Goal: Navigation & Orientation: Find specific page/section

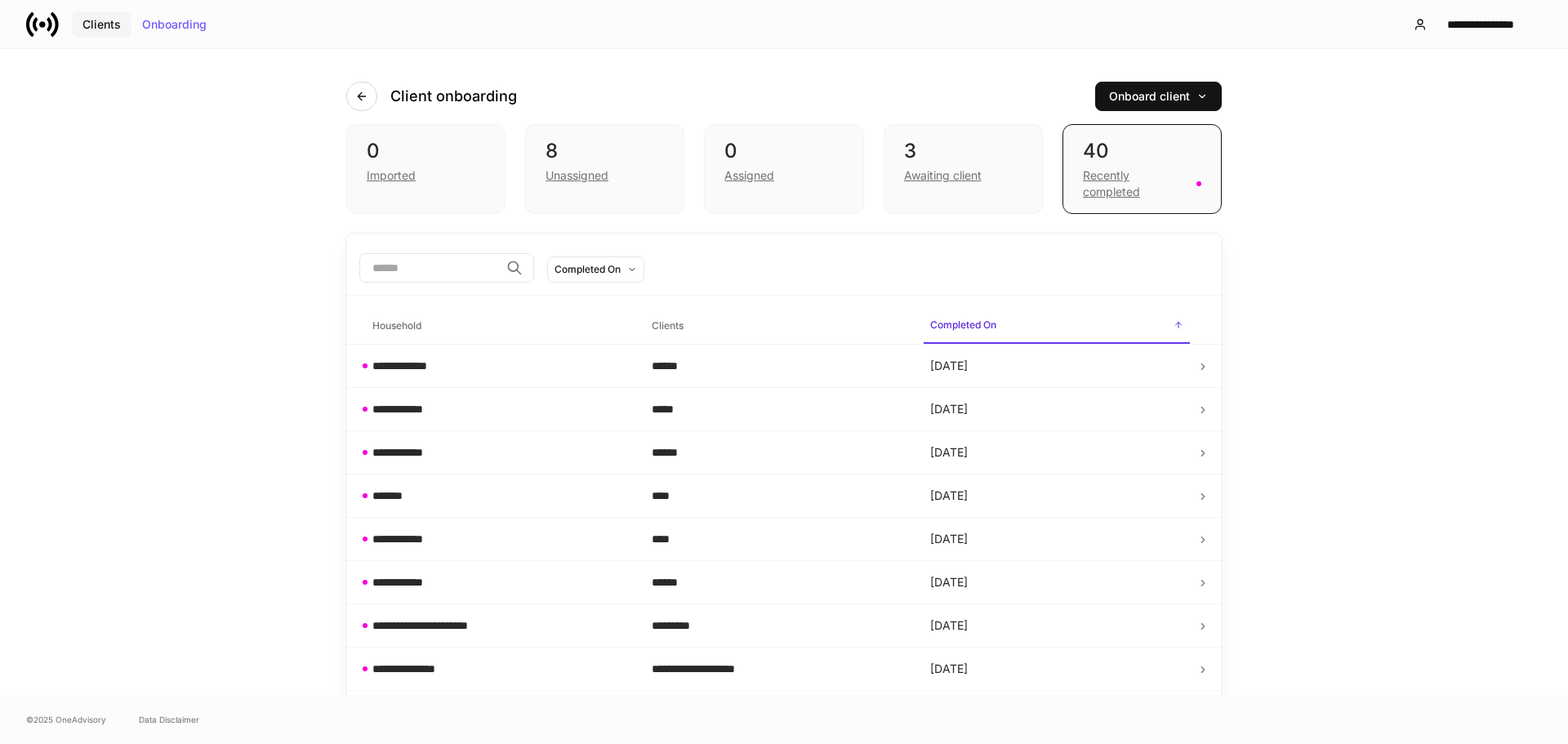
click at [100, 25] on div "Clients" at bounding box center [102, 24] width 38 height 11
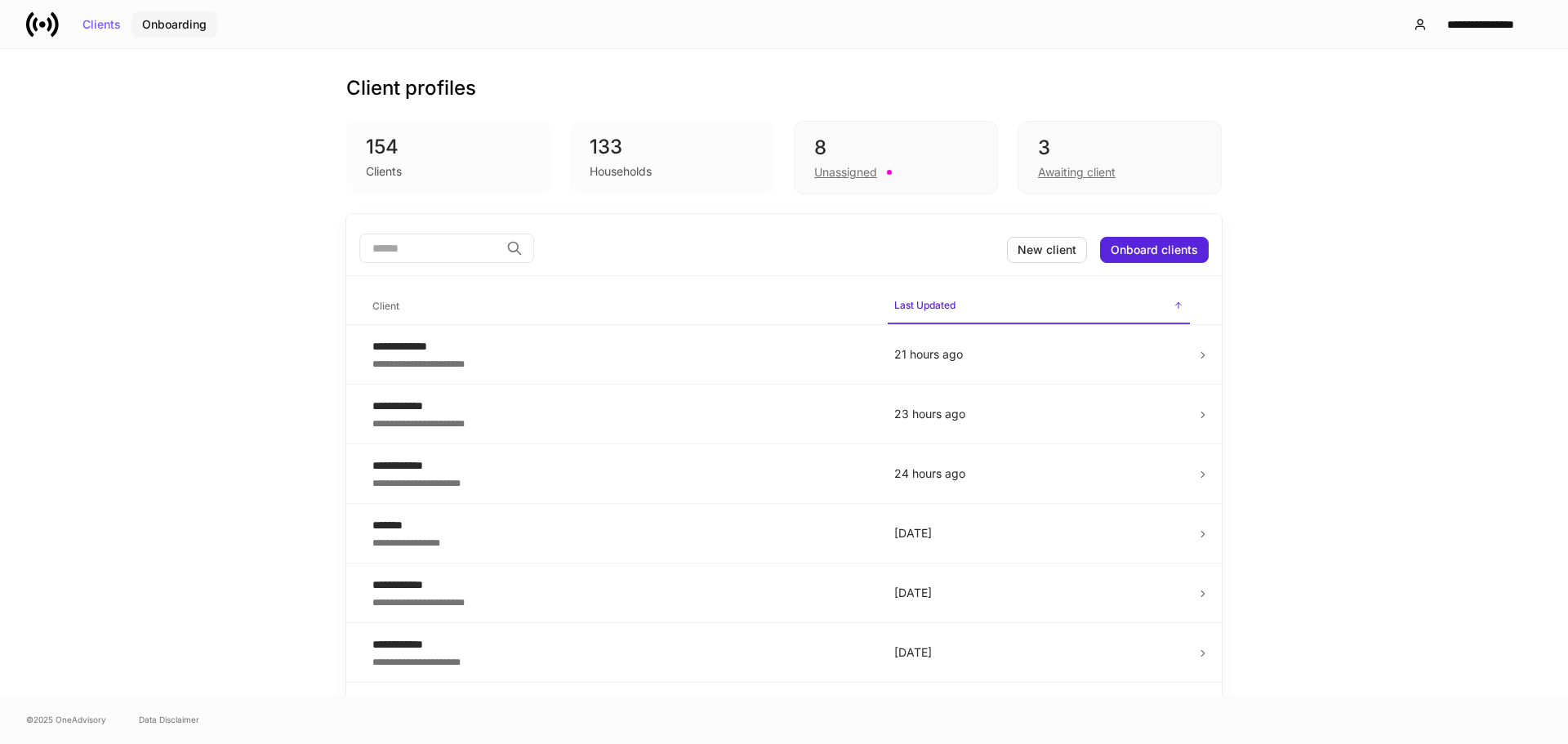
click at [176, 25] on div "Onboarding" at bounding box center [174, 24] width 65 height 11
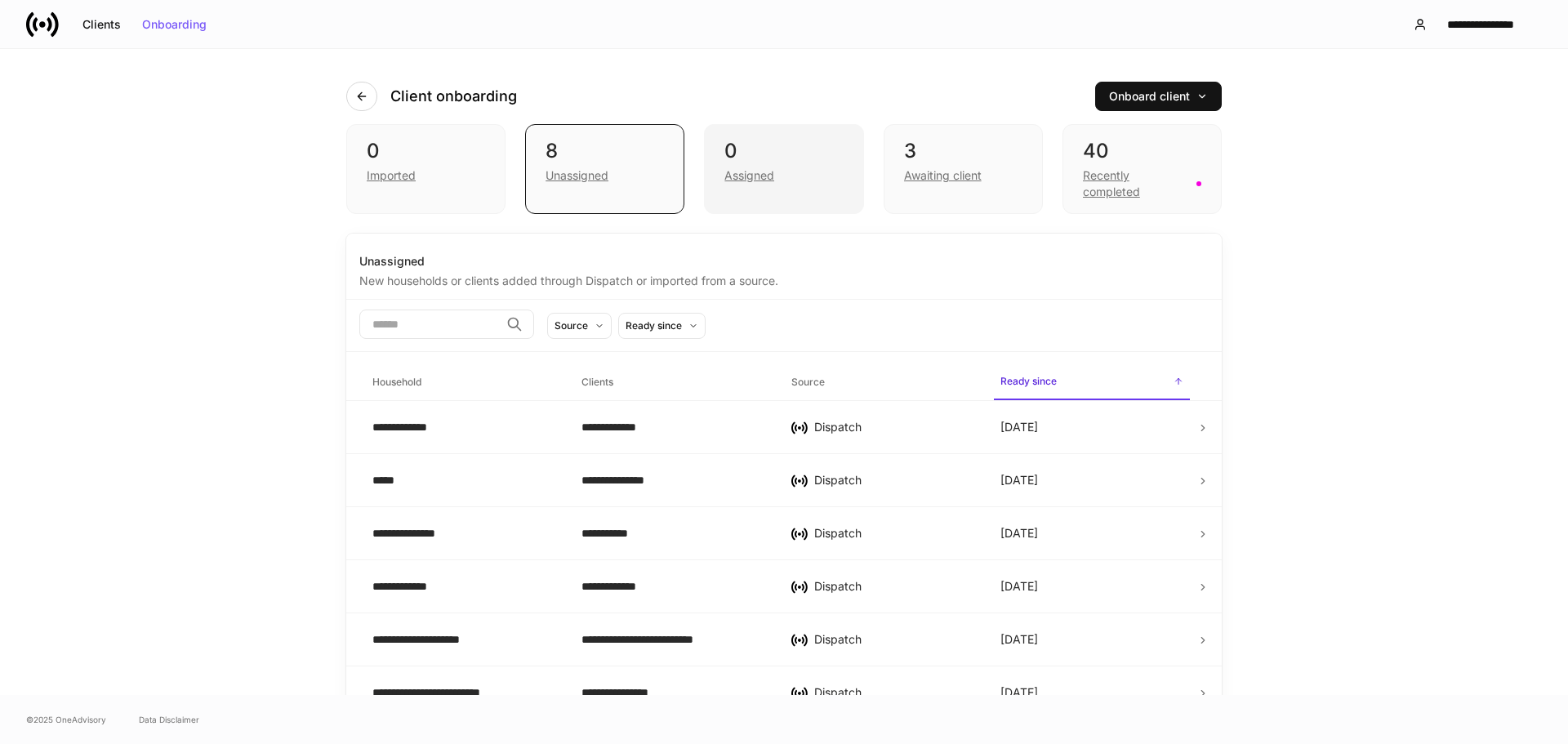
click at [800, 160] on div "0" at bounding box center [784, 151] width 119 height 26
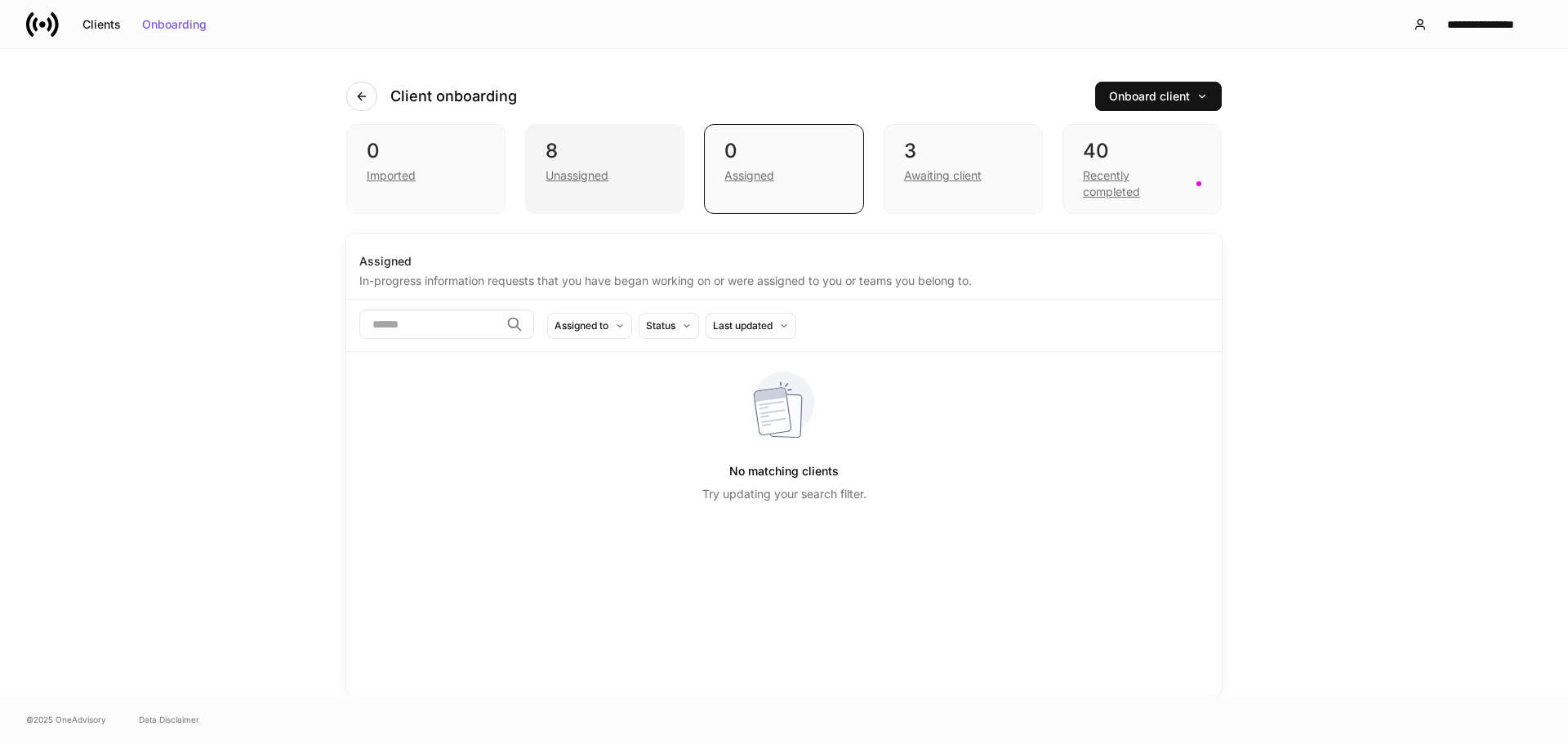
click at [603, 192] on div "8 Unassigned" at bounding box center [605, 168] width 159 height 90
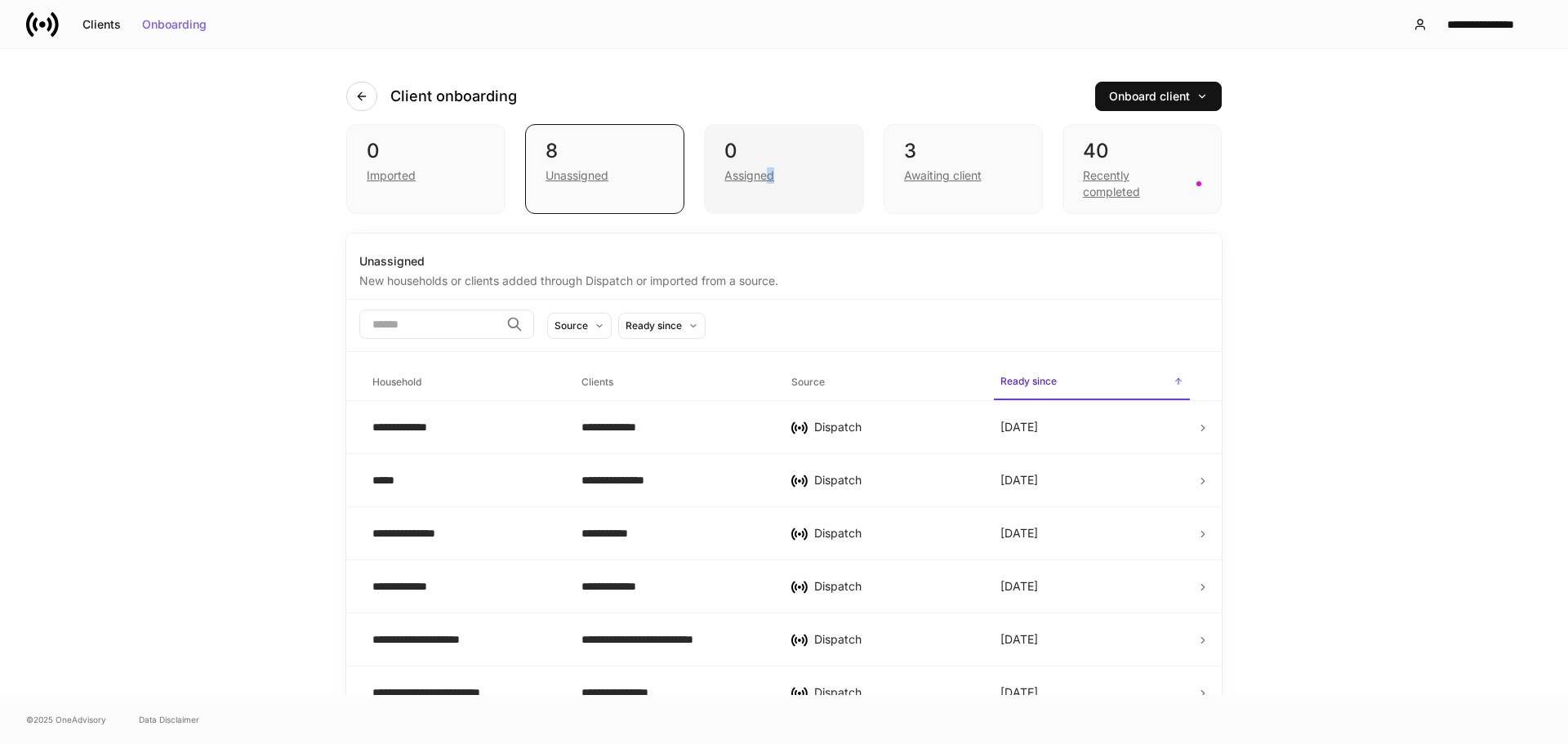
click at [766, 178] on div "Assigned" at bounding box center [749, 175] width 50 height 16
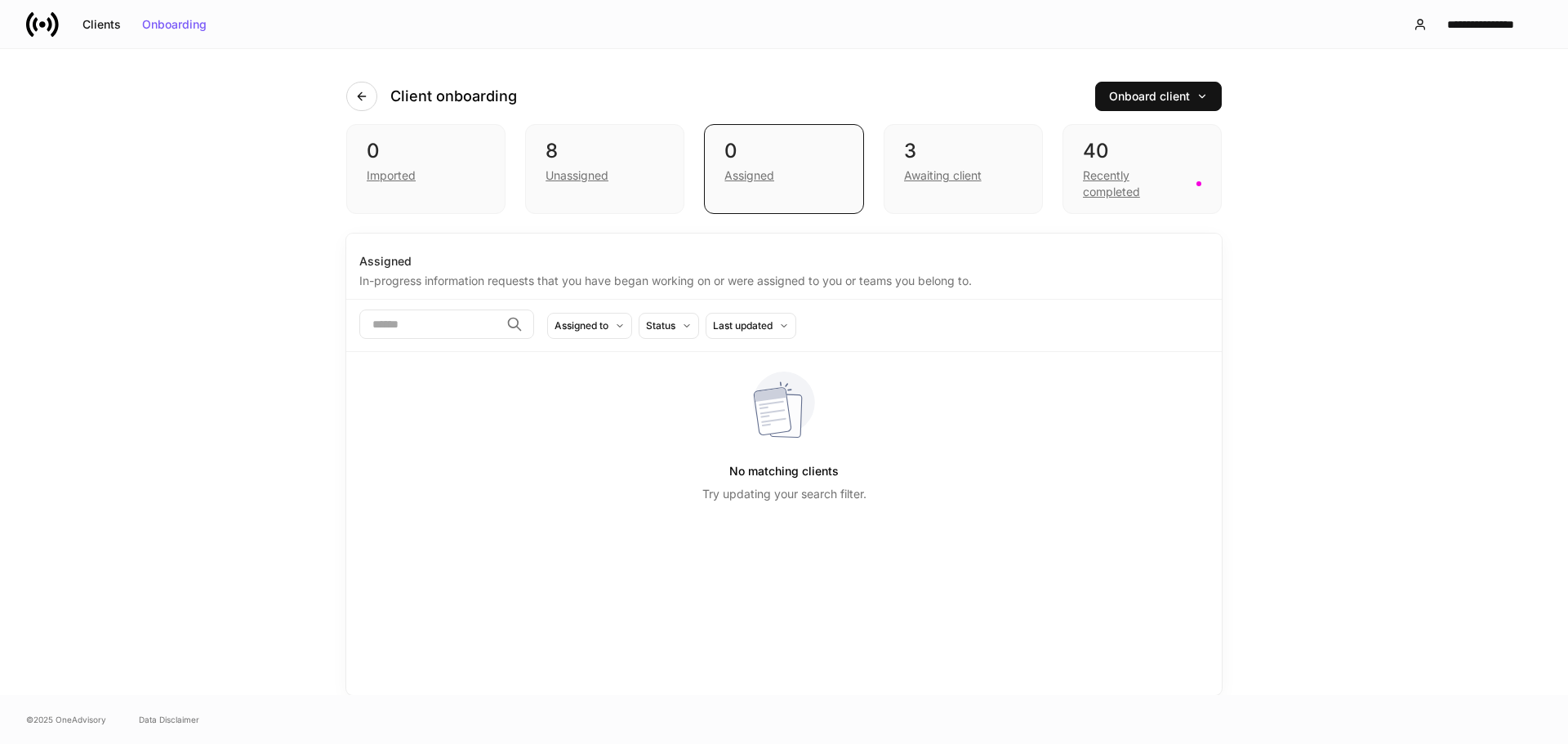
click at [772, 67] on div "Client onboarding Onboard client" at bounding box center [784, 86] width 876 height 75
